Goal: Information Seeking & Learning: Check status

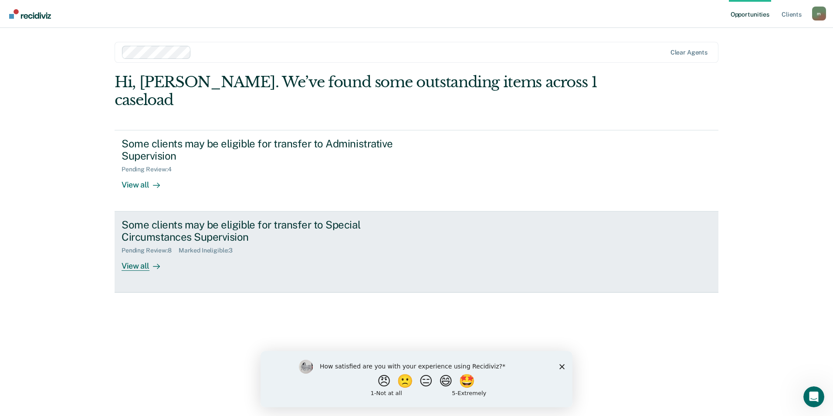
click at [258, 253] on div "Some clients may be eligible for transfer to Special Circumstances Supervision …" at bounding box center [285, 244] width 327 height 53
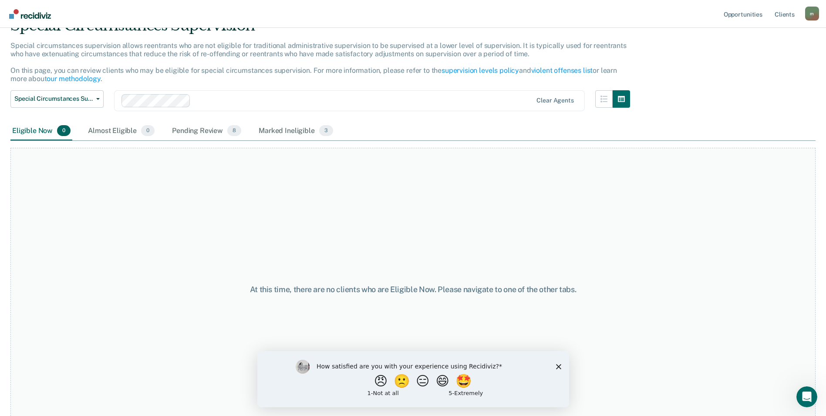
scroll to position [59, 0]
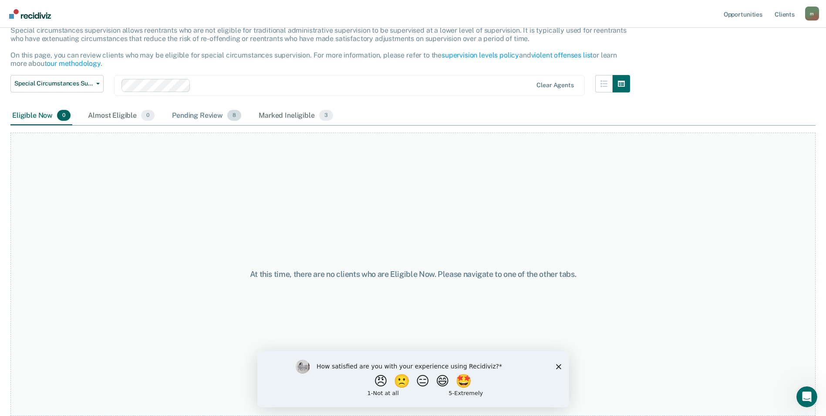
click at [211, 114] on div "Pending Review 8" at bounding box center [206, 115] width 73 height 19
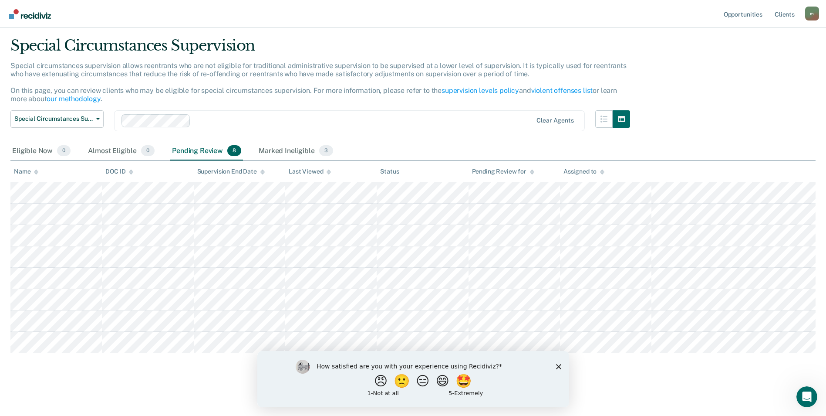
scroll to position [24, 0]
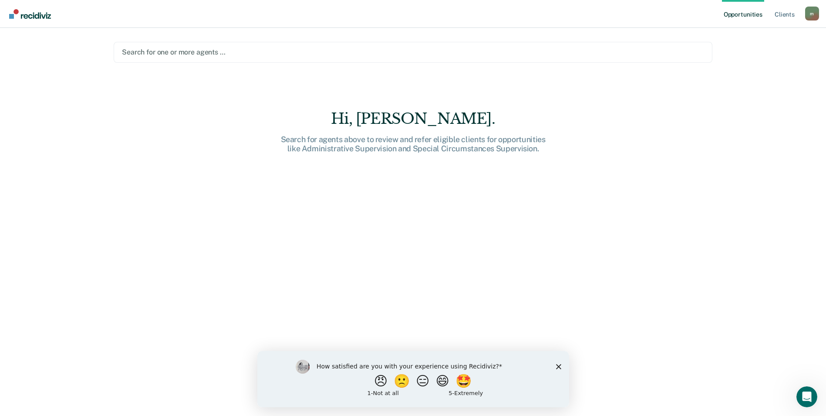
click at [173, 55] on div at bounding box center [413, 52] width 582 height 10
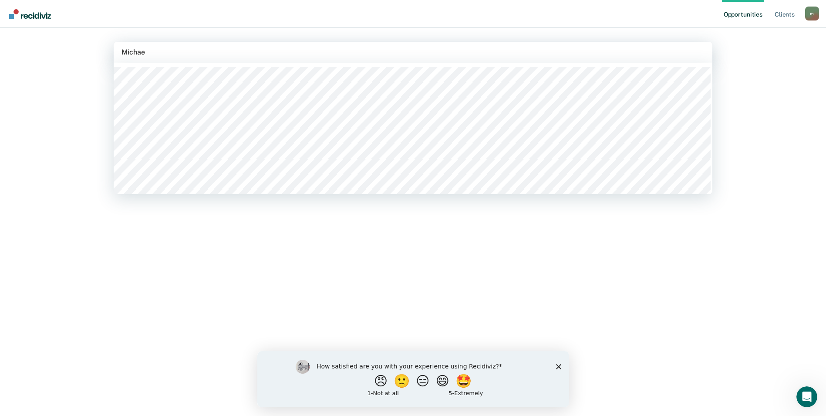
type input "[PERSON_NAME]"
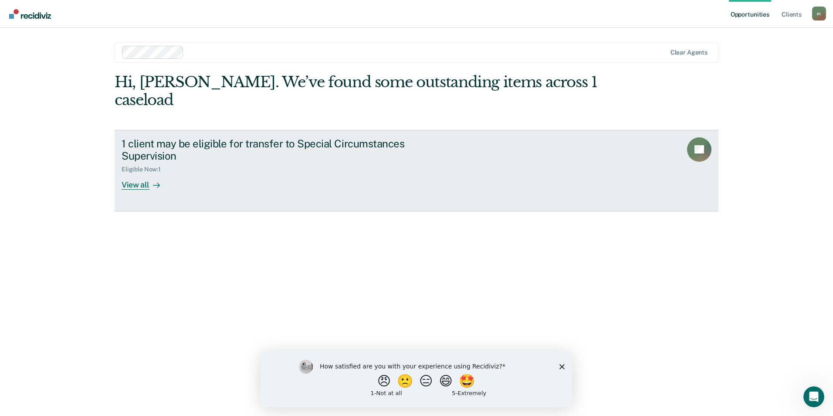
click at [285, 162] on div "Eligible Now : 1" at bounding box center [275, 167] width 306 height 11
